Goal: Transaction & Acquisition: Purchase product/service

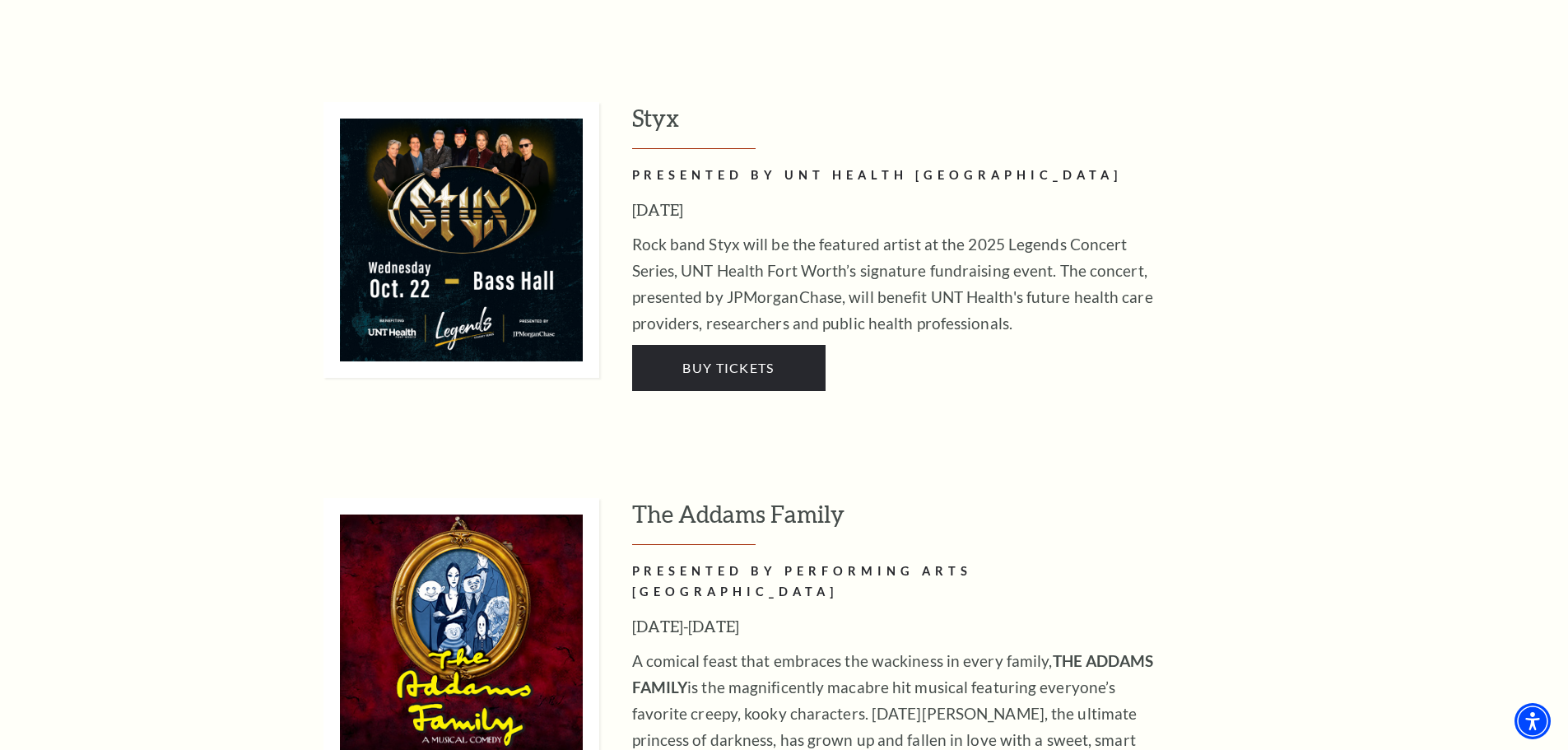
scroll to position [2224, 0]
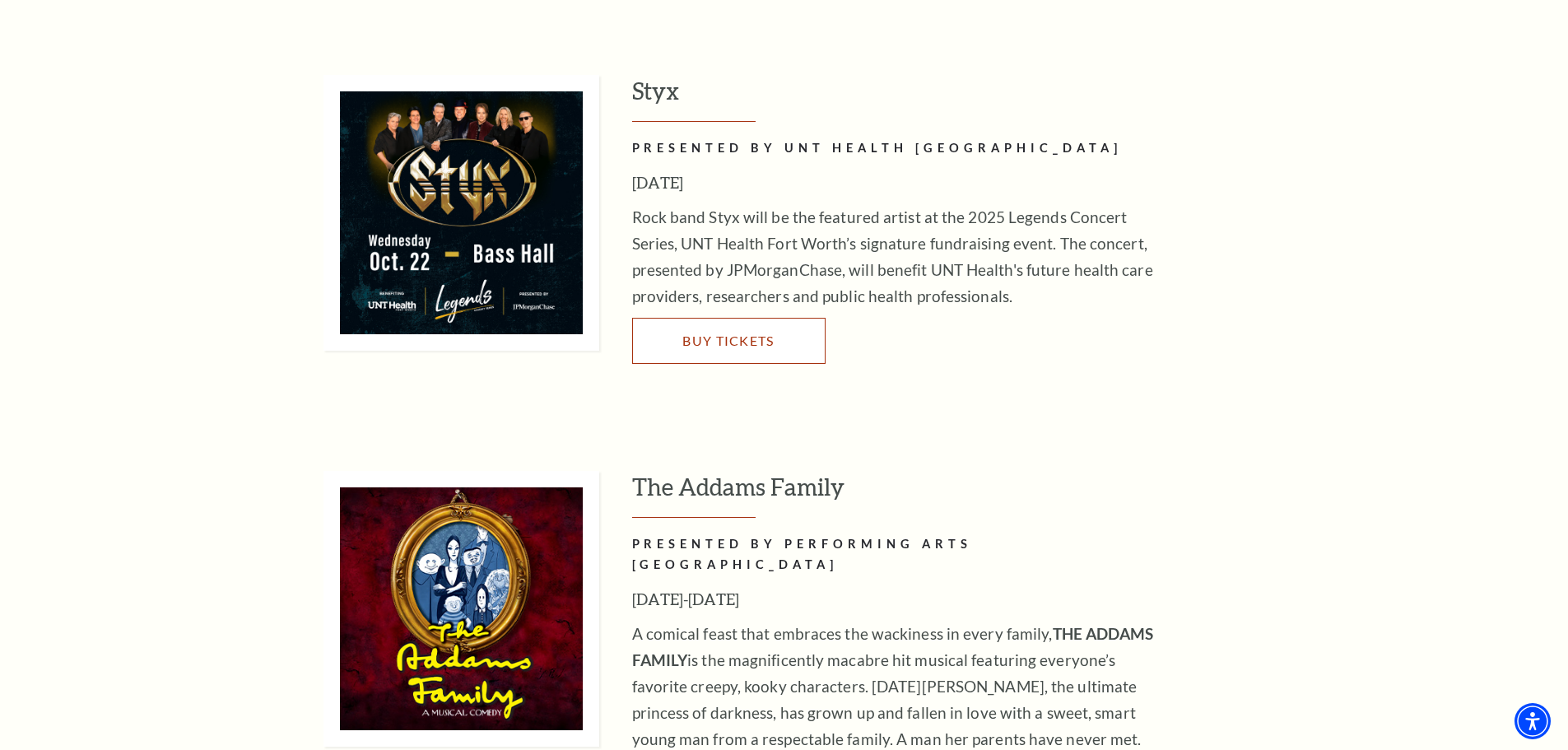
click at [723, 333] on span "Buy Tickets" at bounding box center [728, 341] width 92 height 16
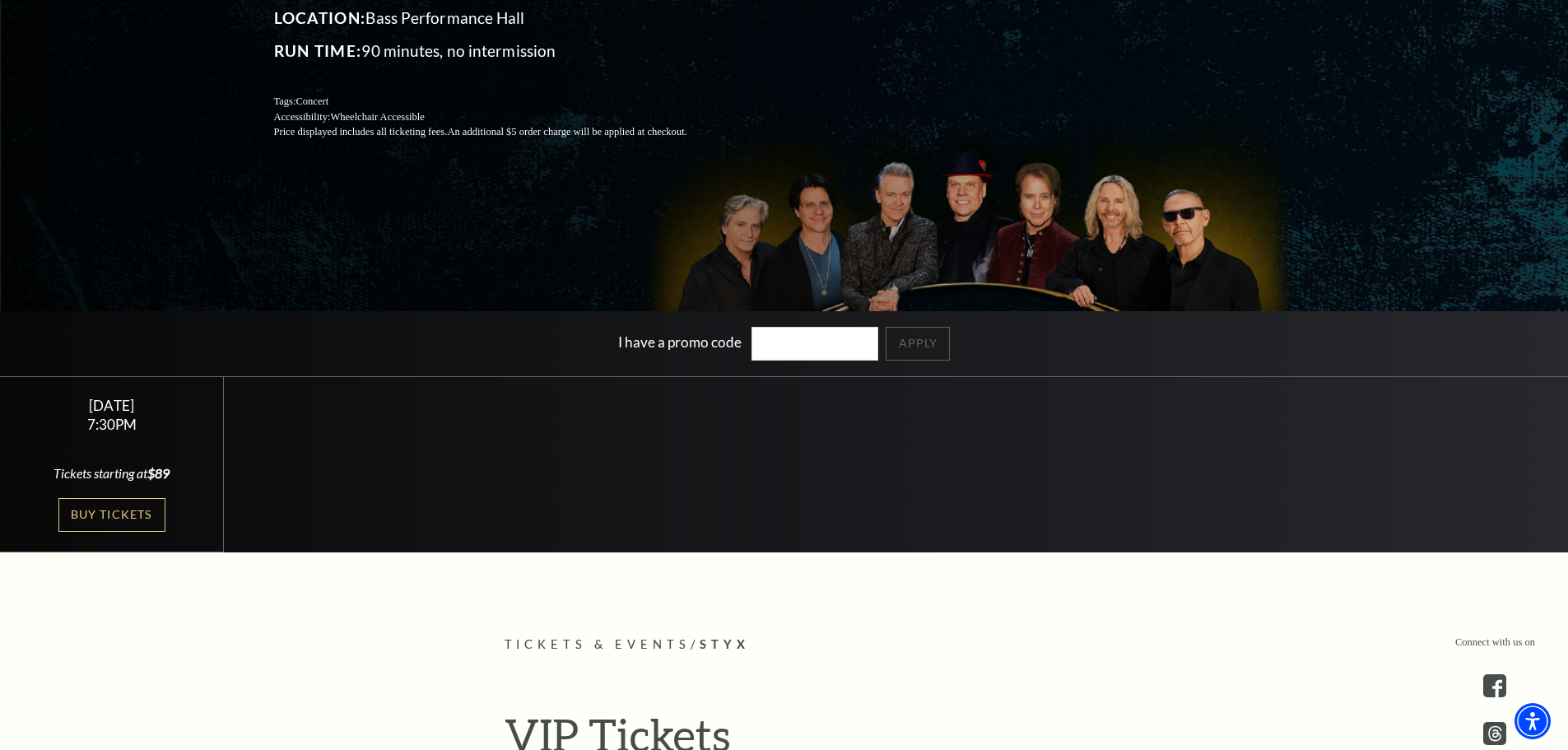
scroll to position [330, 0]
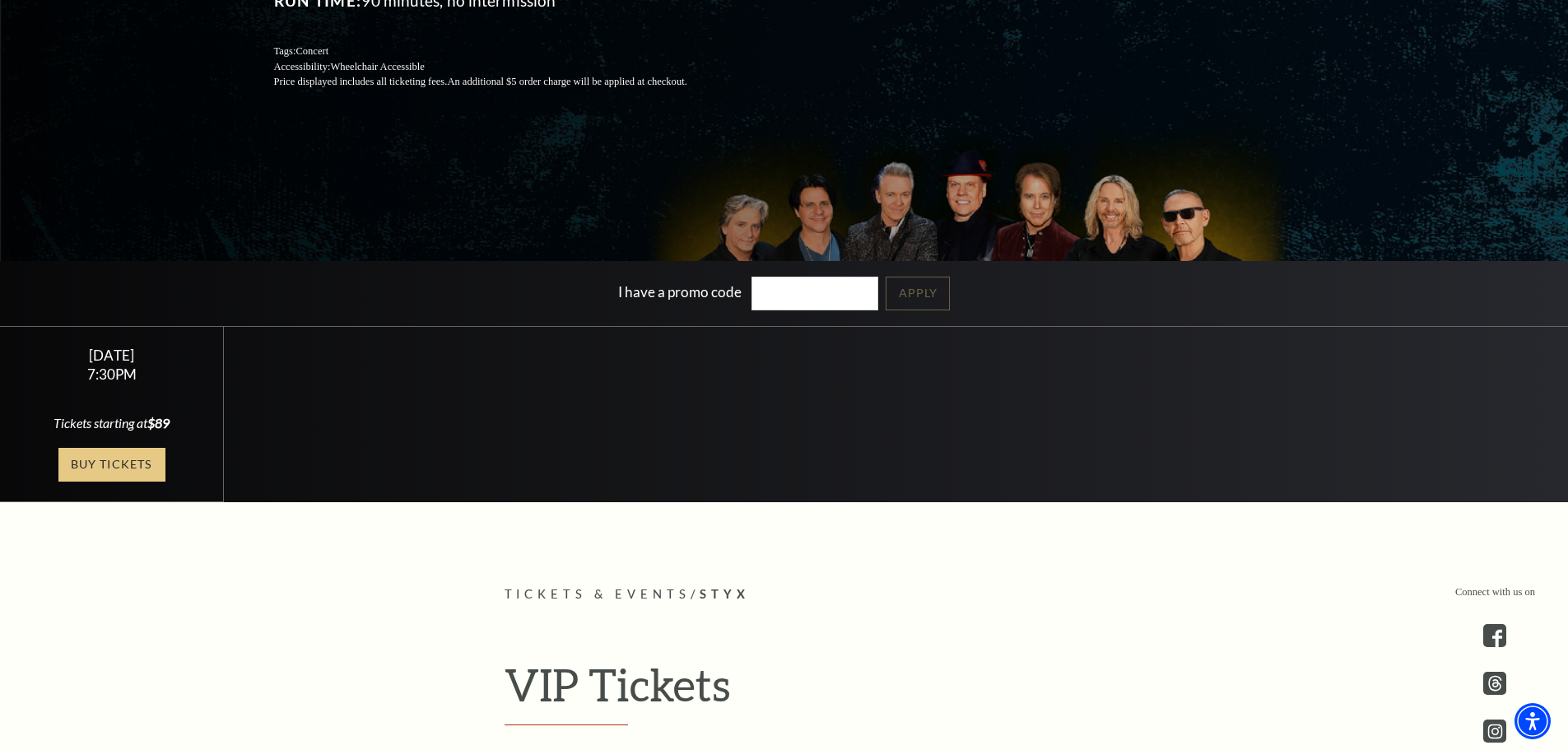
click at [126, 460] on link "Buy Tickets" at bounding box center [112, 465] width 107 height 34
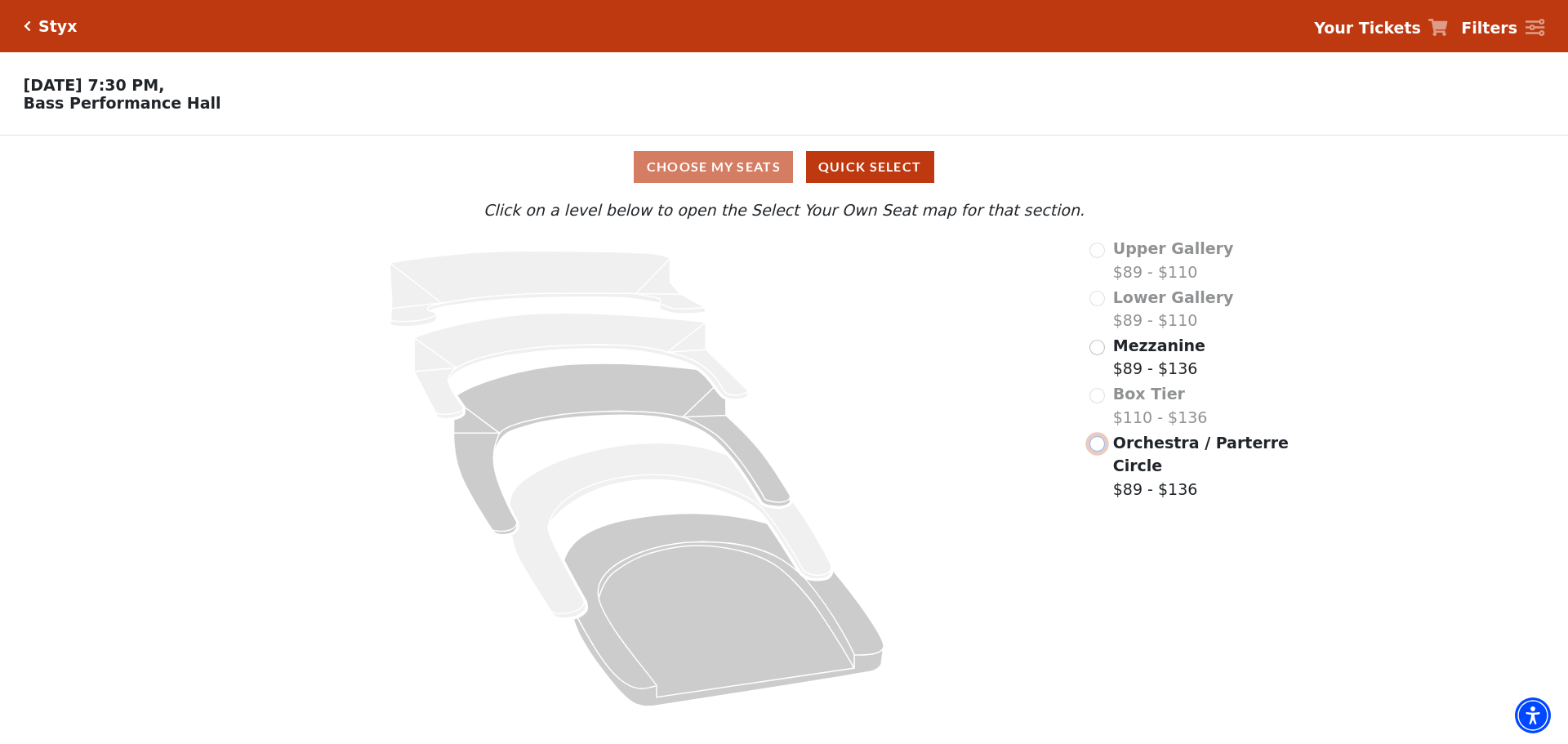
click at [1097, 450] on input "Orchestra / Parterre Circle$89 - $136\a" at bounding box center [1097, 444] width 16 height 16
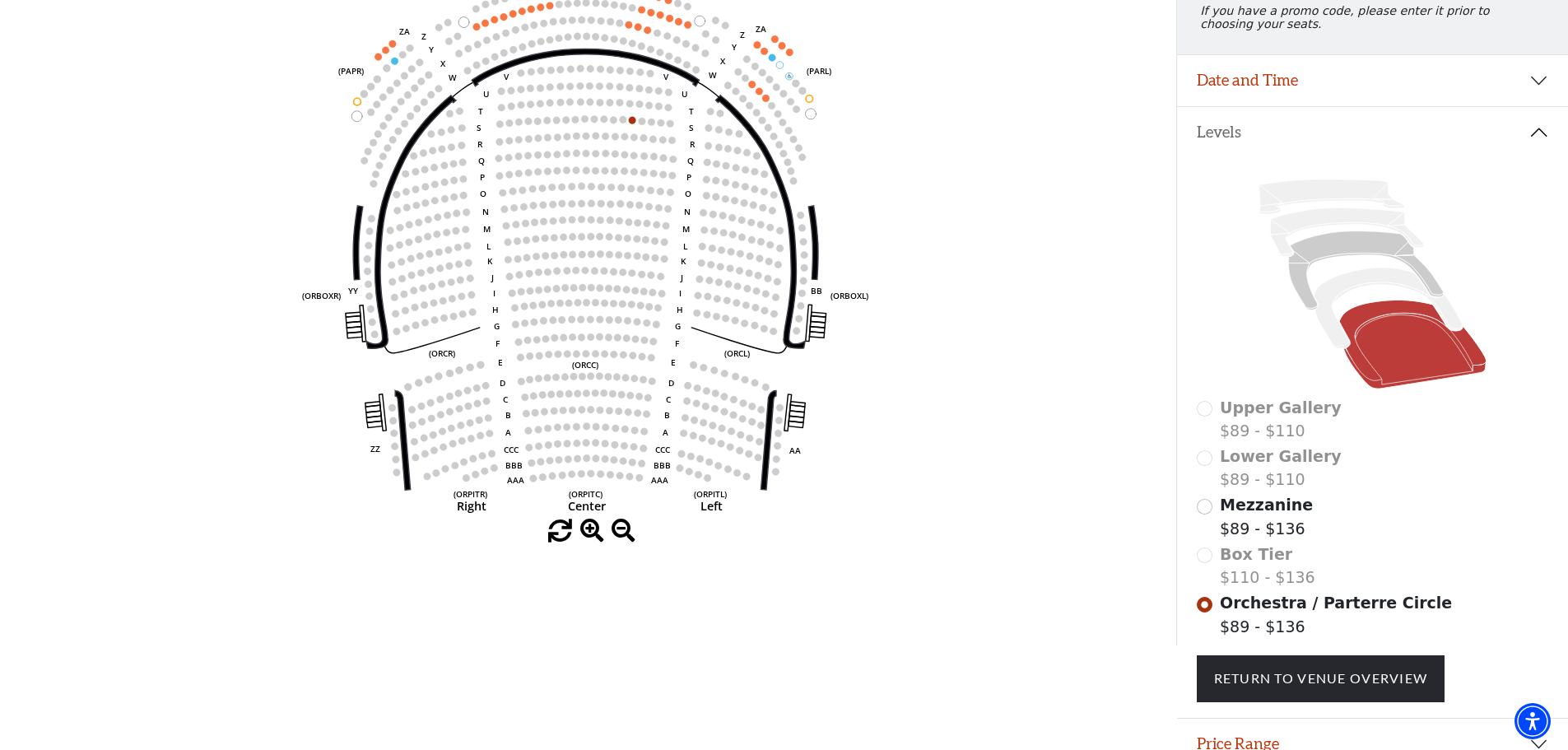
scroll to position [159, 0]
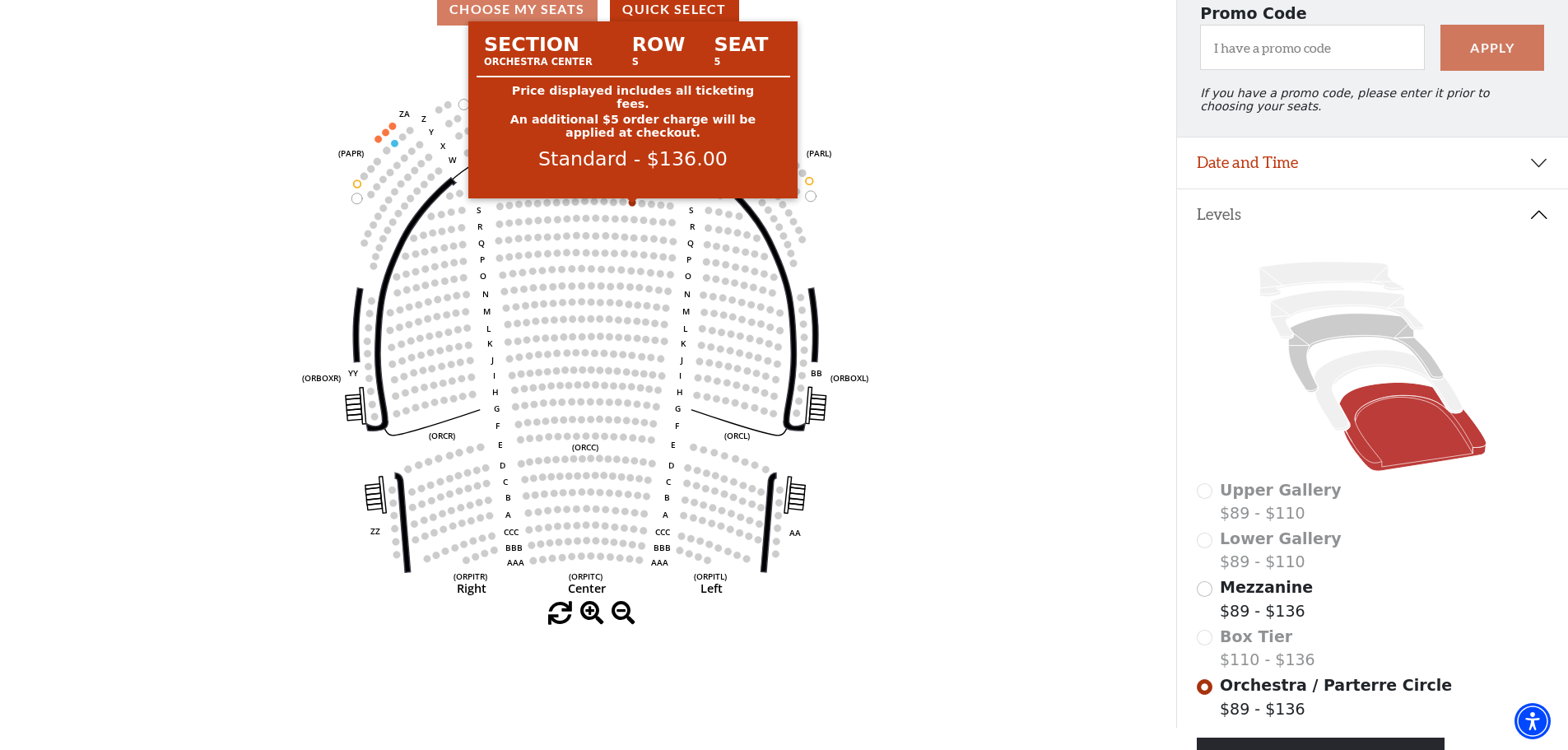
click at [632, 206] on circle at bounding box center [632, 202] width 8 height 8
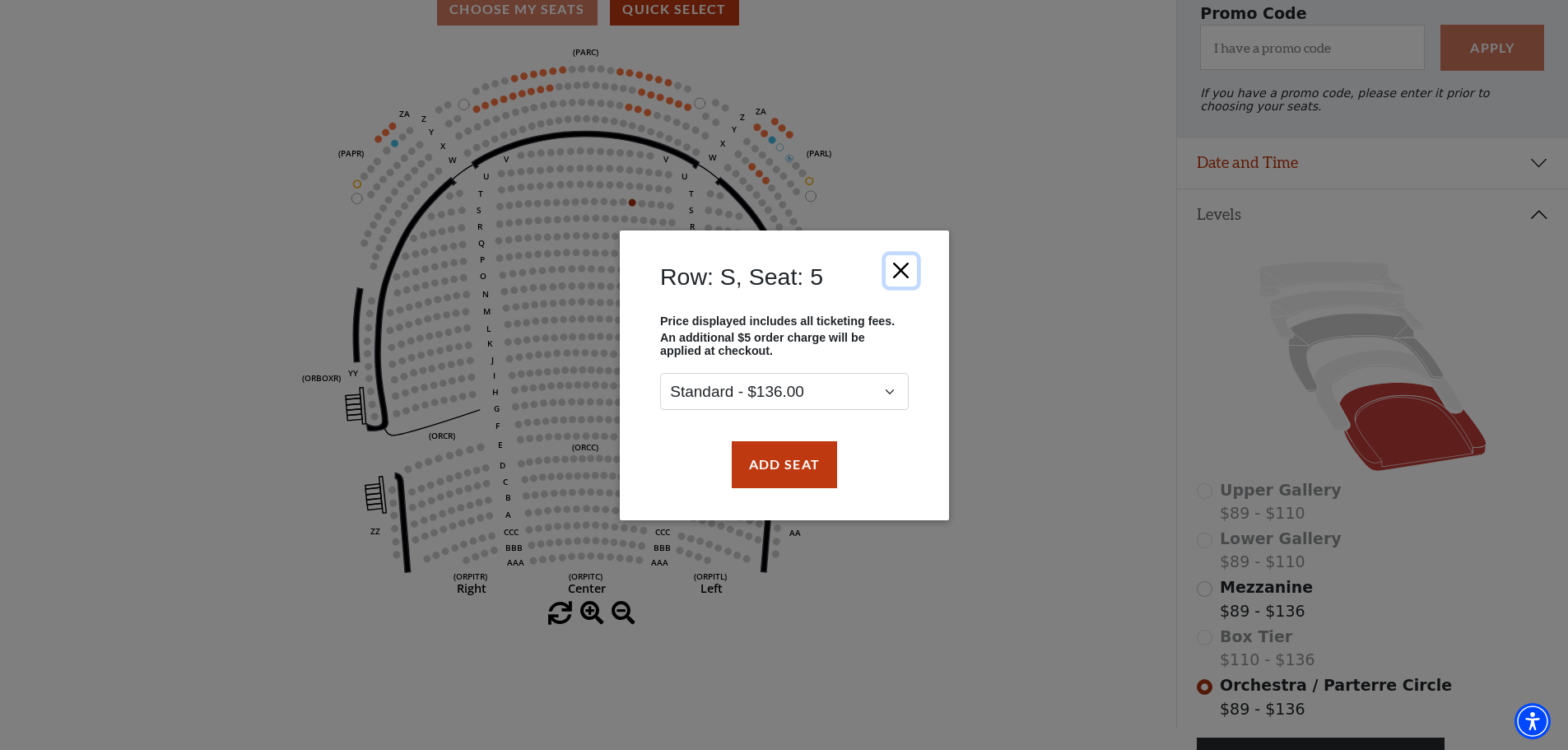
click at [903, 270] on button "Close" at bounding box center [900, 270] width 31 height 31
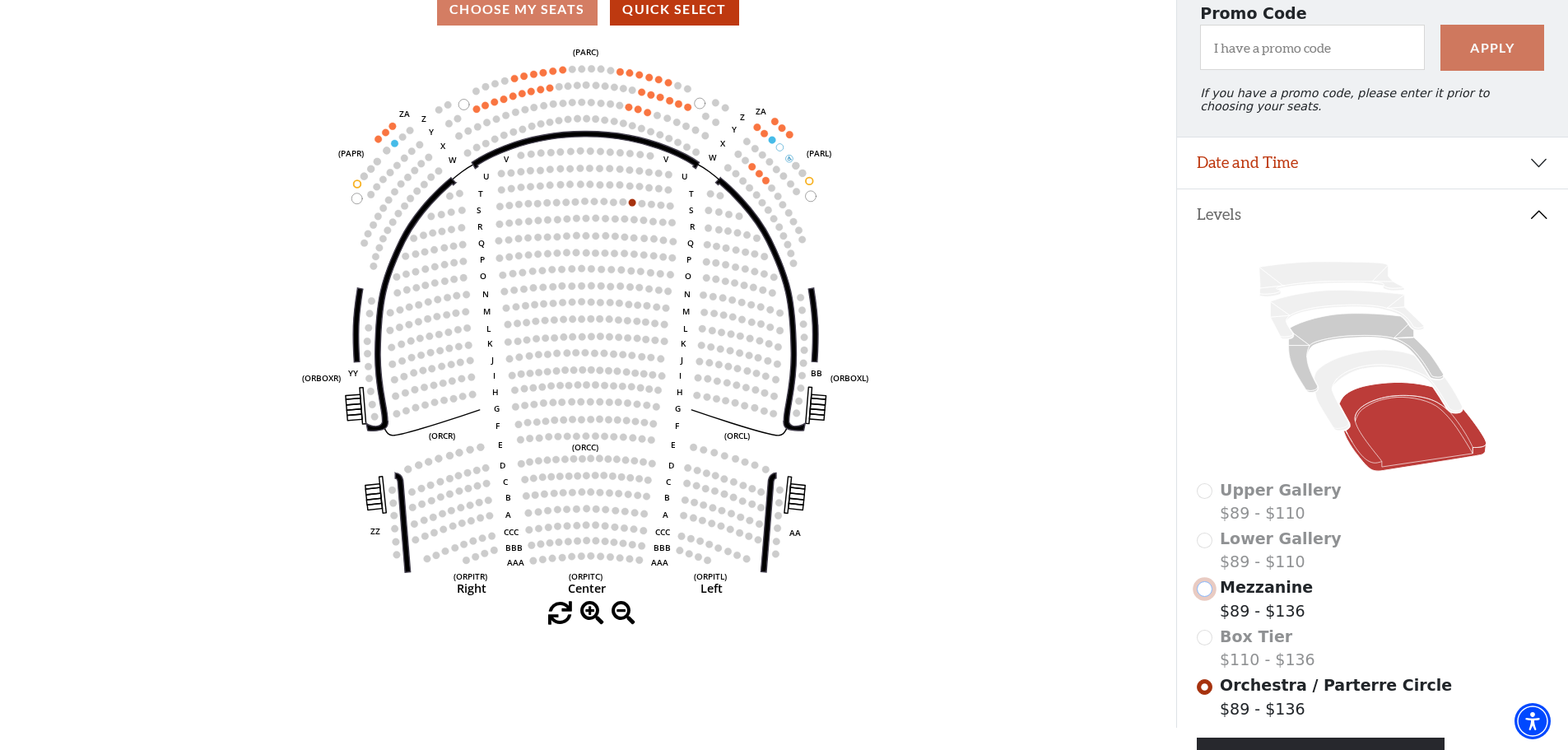
click at [1204, 597] on input "Mezzanine$89 - $136\a" at bounding box center [1204, 589] width 16 height 16
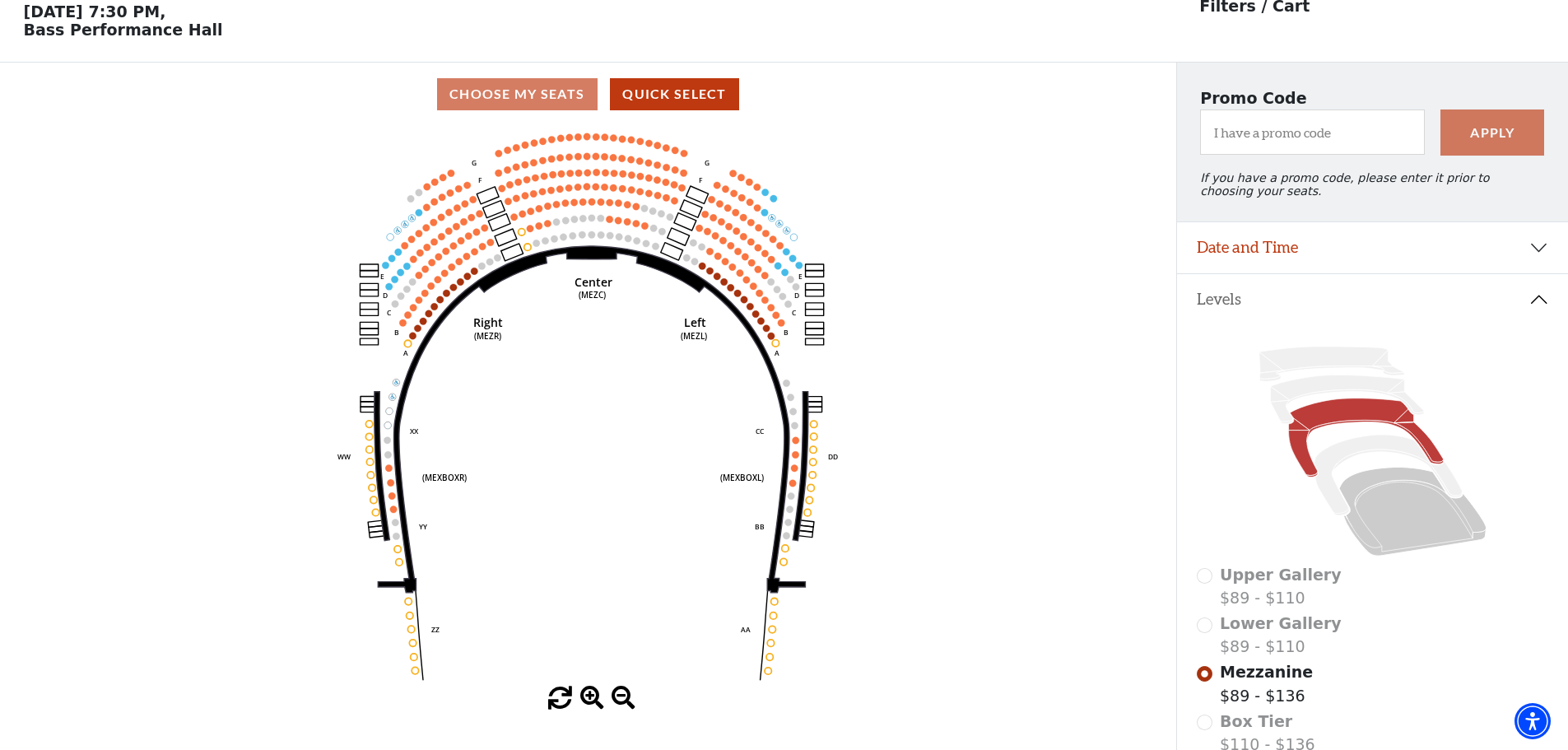
scroll to position [77, 0]
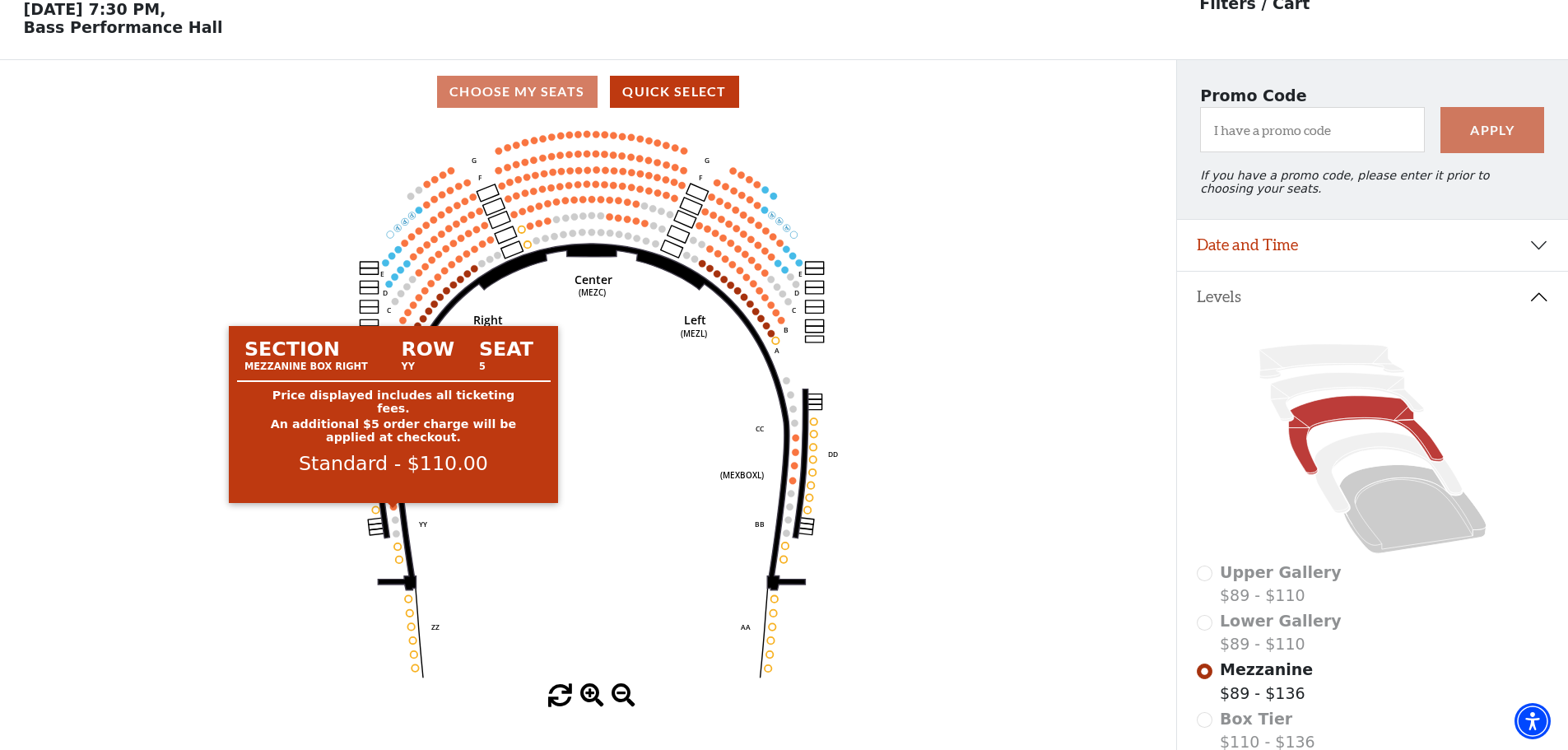
click at [393, 510] on circle at bounding box center [393, 506] width 7 height 7
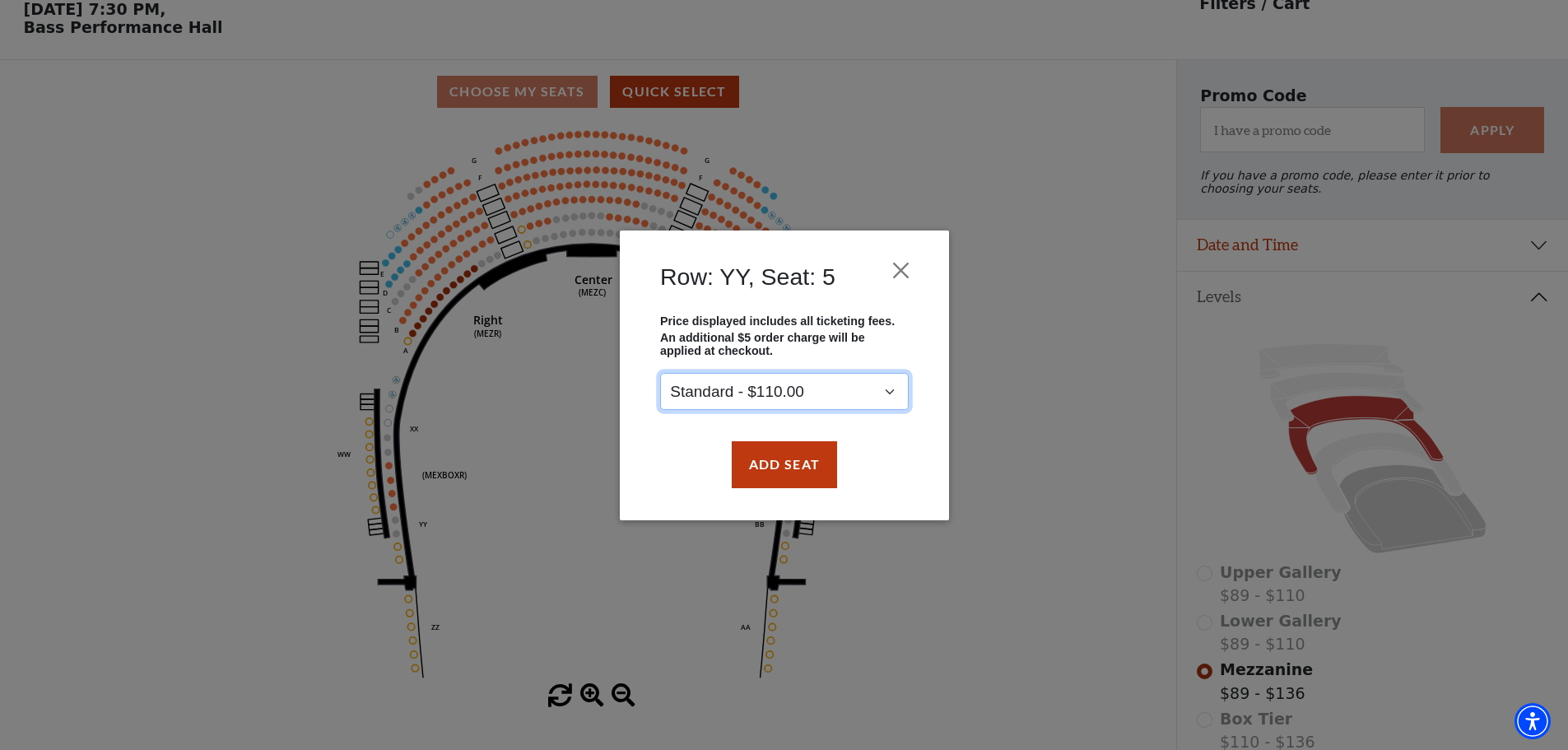
click at [887, 388] on select "Standard - $110.00" at bounding box center [785, 392] width 249 height 37
click at [922, 323] on div "Price displayed includes all ticketing fees. An additional $5 order charge will…" at bounding box center [784, 369] width 280 height 112
click at [897, 270] on button "Close" at bounding box center [900, 270] width 31 height 31
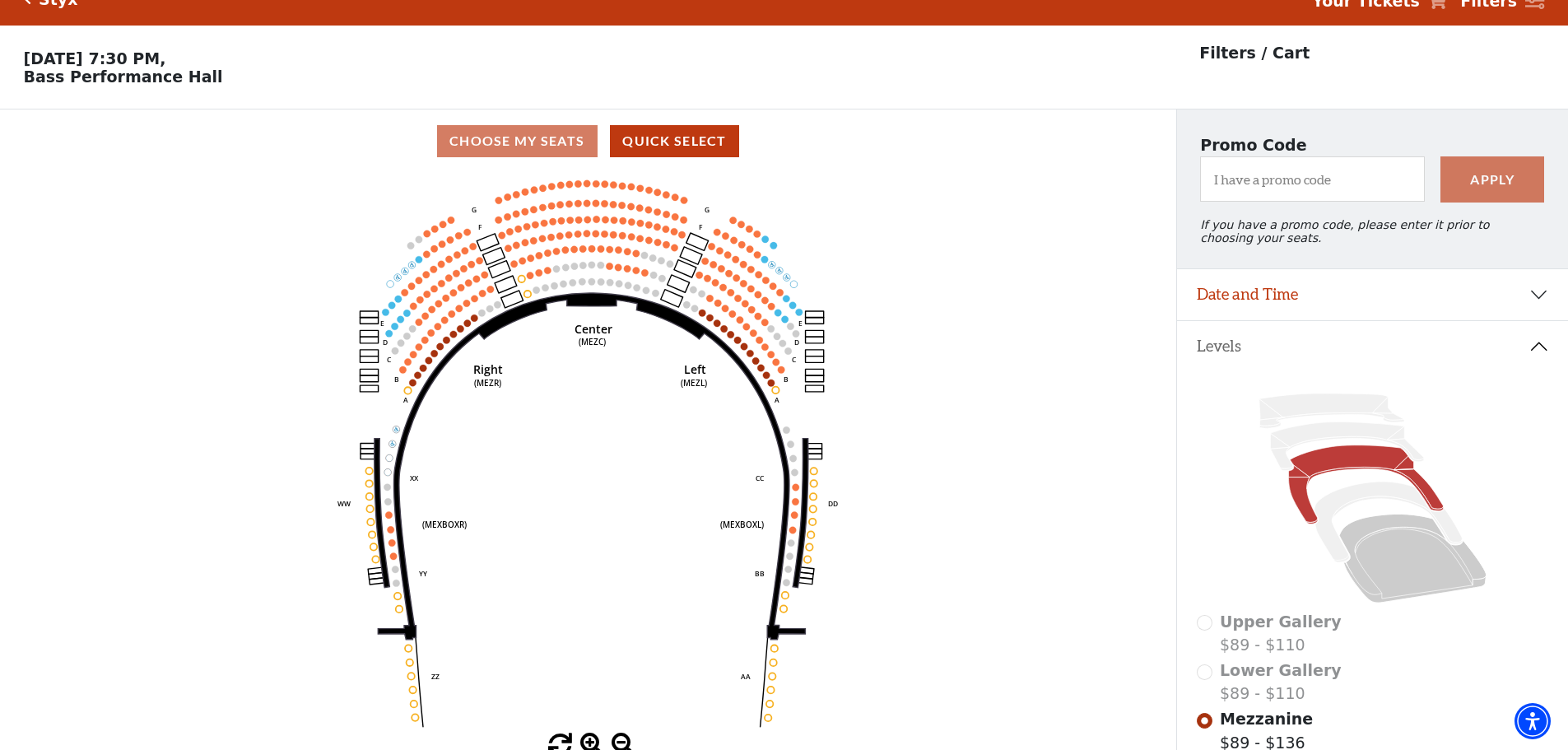
scroll to position [0, 0]
